Goal: Task Accomplishment & Management: Manage account settings

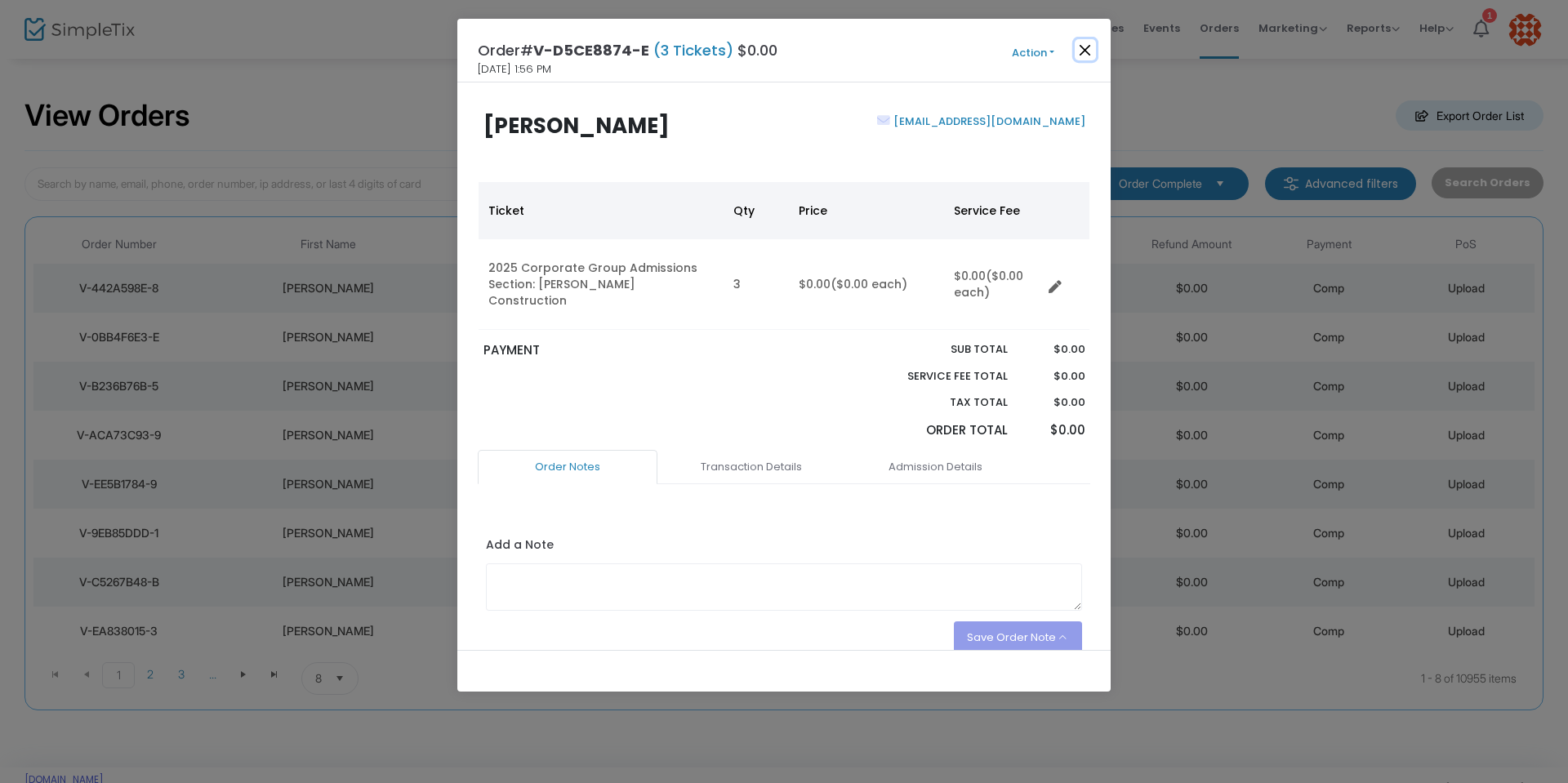
click at [1087, 50] on button "Close" at bounding box center [1085, 50] width 21 height 21
click at [1086, 47] on button "Close" at bounding box center [1085, 50] width 21 height 21
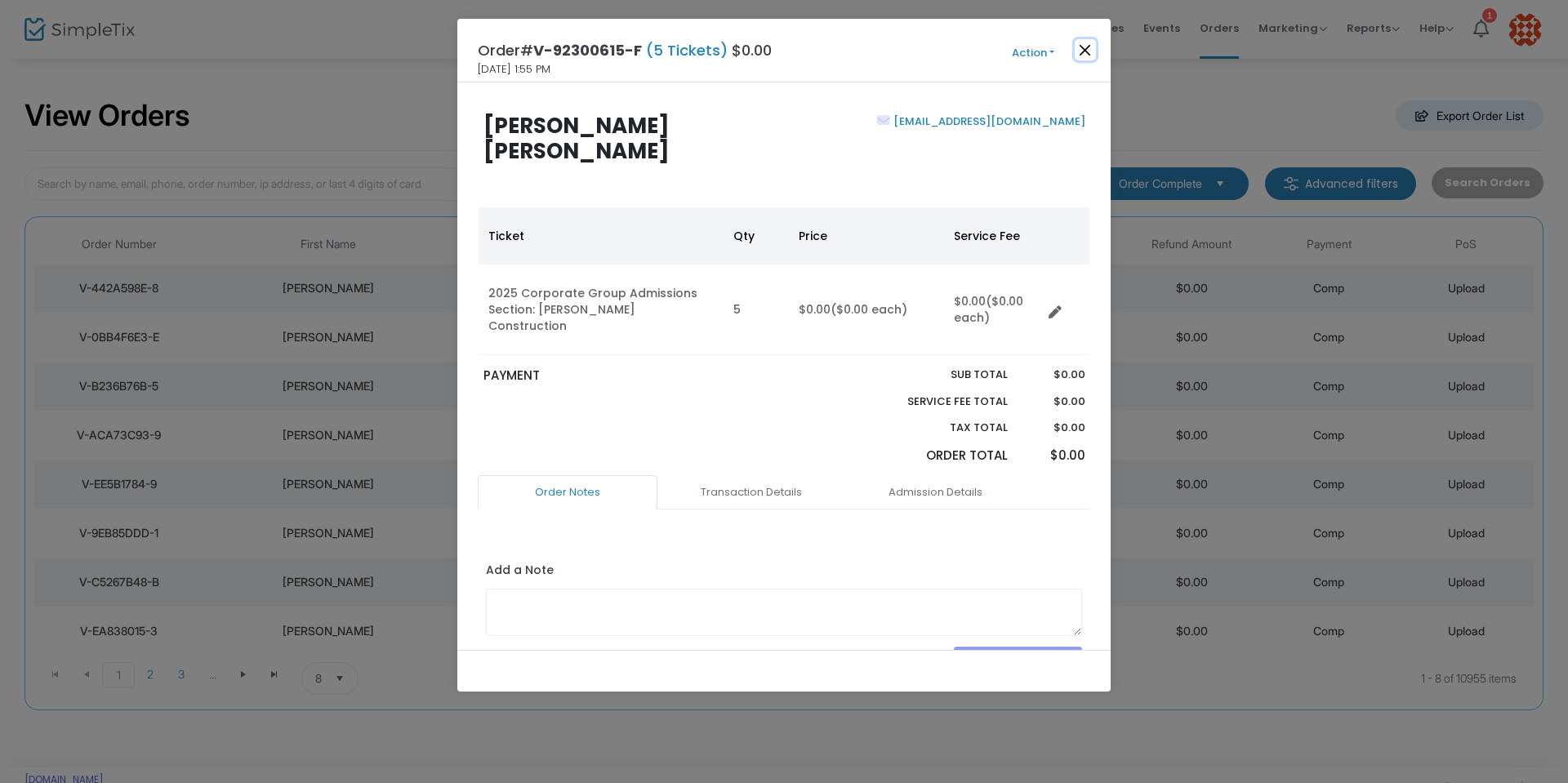
click at [1080, 51] on button "Close" at bounding box center [1085, 50] width 21 height 21
